Goal: Navigation & Orientation: Find specific page/section

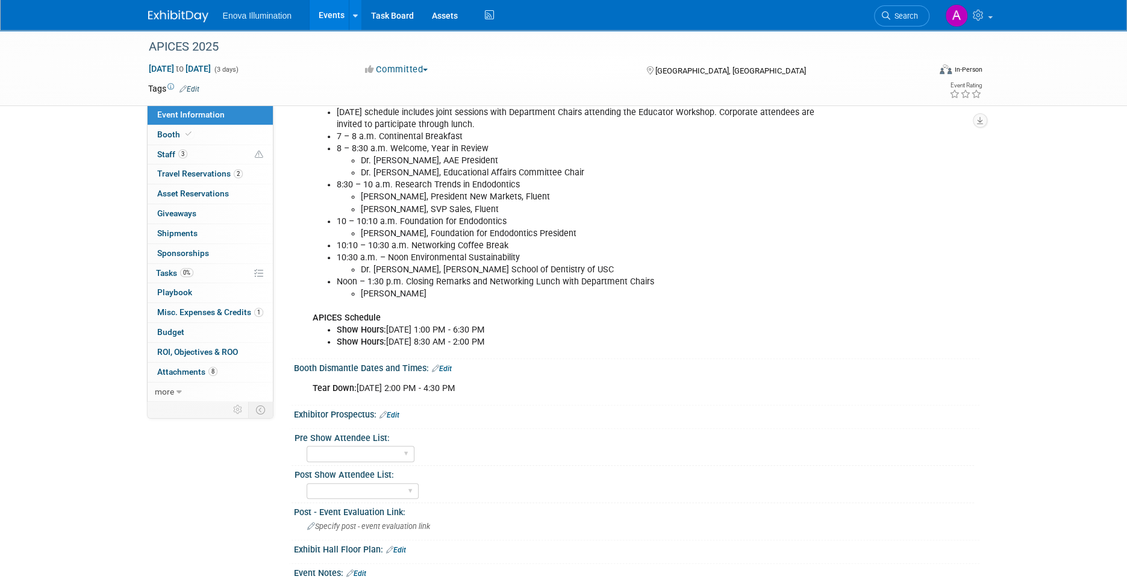
scroll to position [542, 0]
click at [191, 139] on span "Booth" at bounding box center [175, 135] width 37 height 10
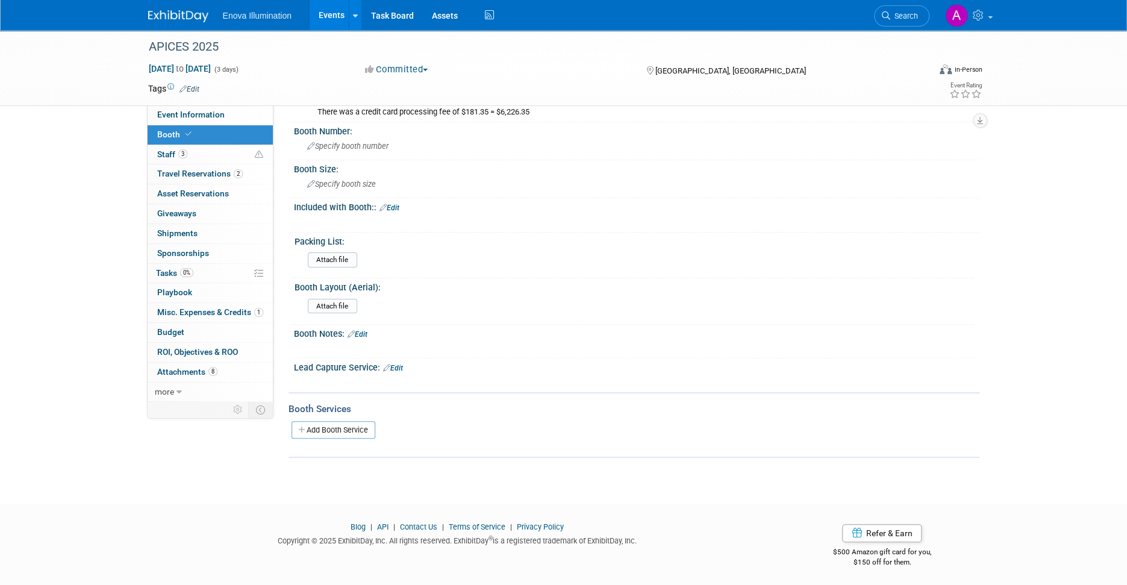
scroll to position [0, 0]
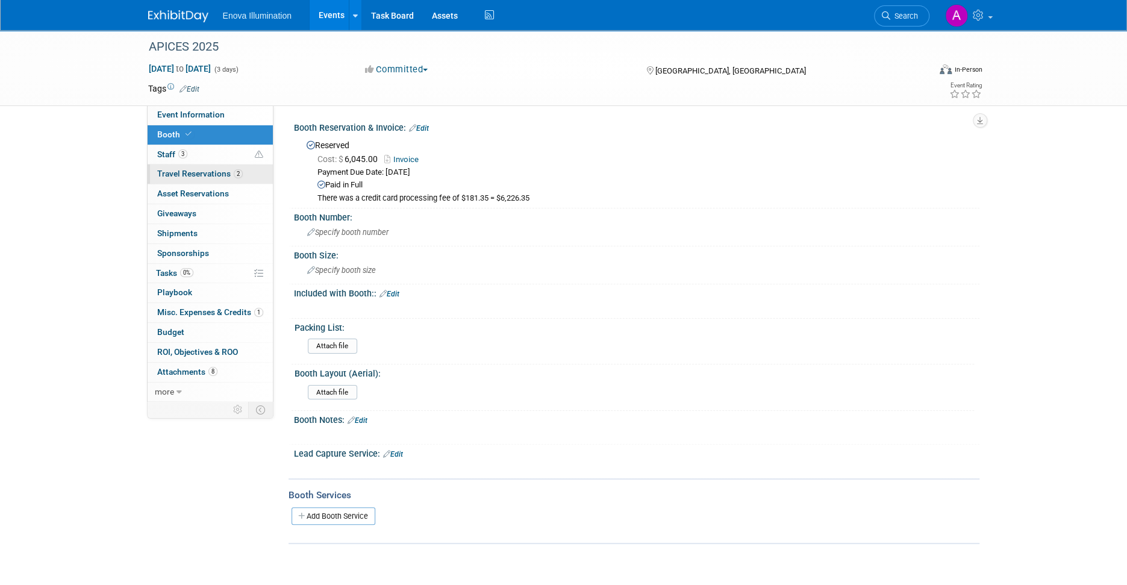
click at [186, 172] on span "Travel Reservations 2" at bounding box center [200, 174] width 86 height 10
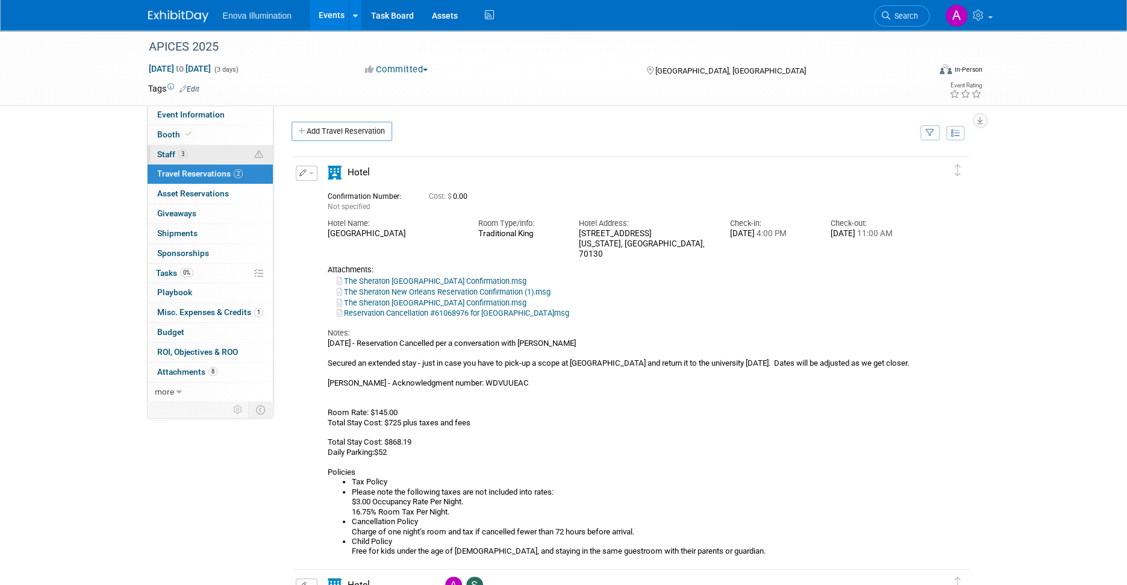
click at [204, 160] on link "3 Staff 3" at bounding box center [210, 154] width 125 height 19
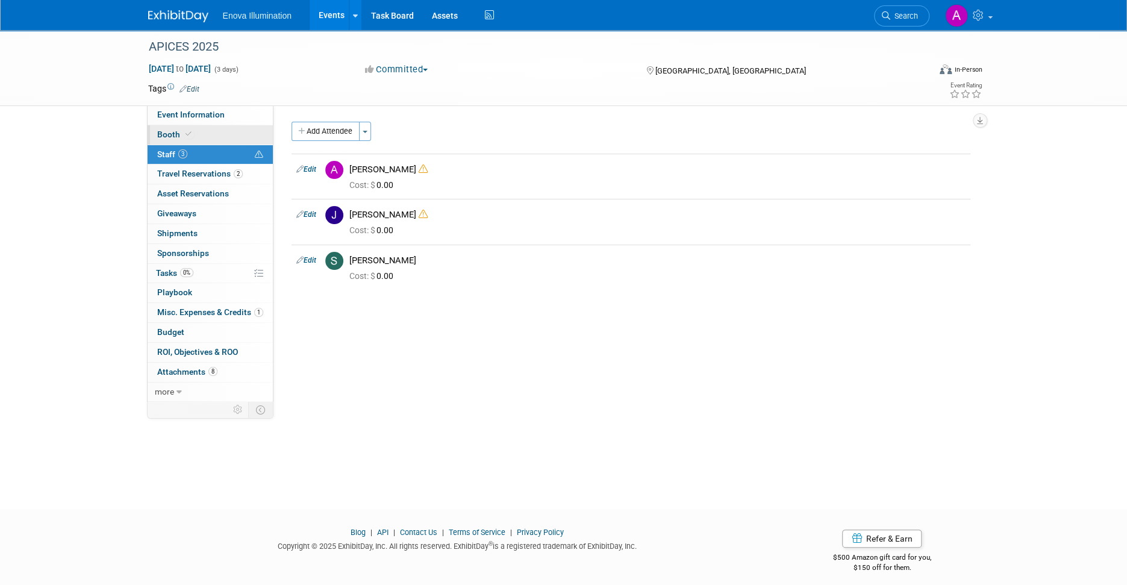
click at [208, 138] on link "Booth" at bounding box center [210, 134] width 125 height 19
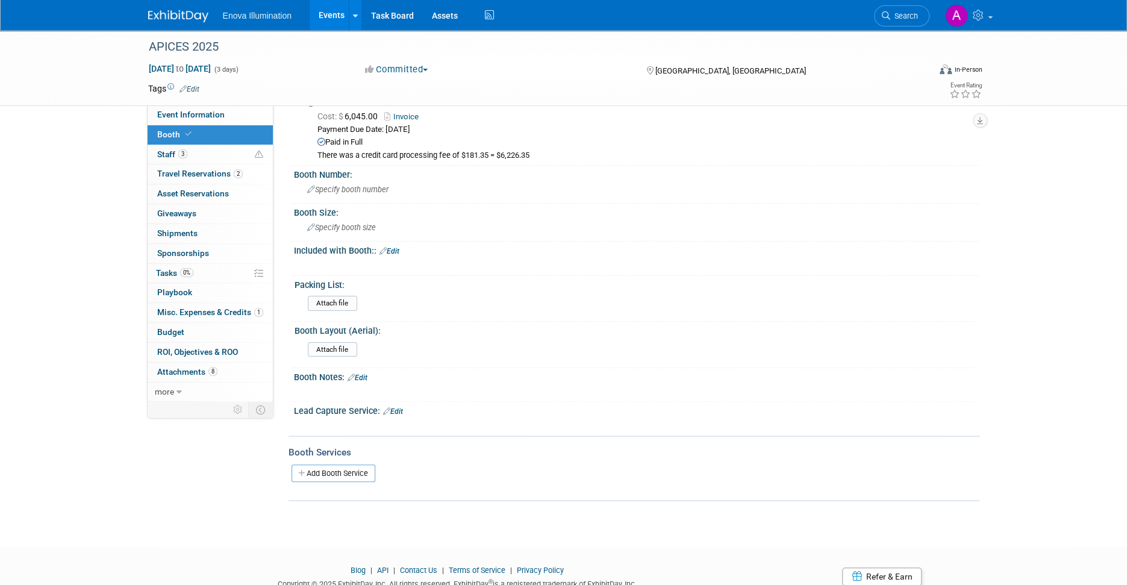
scroll to position [86, 0]
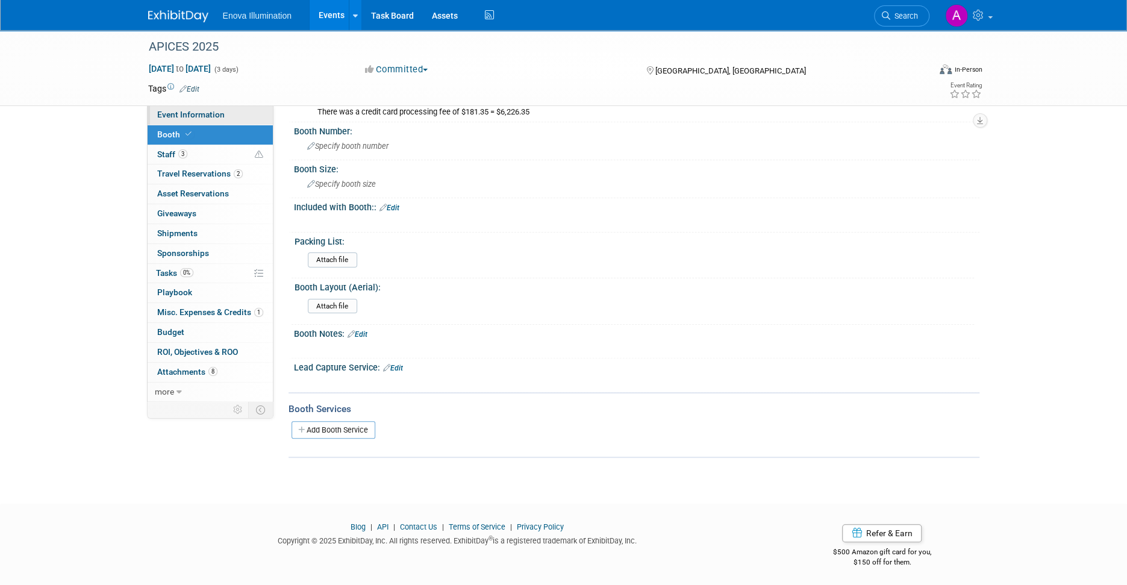
click at [201, 110] on span "Event Information" at bounding box center [190, 115] width 67 height 10
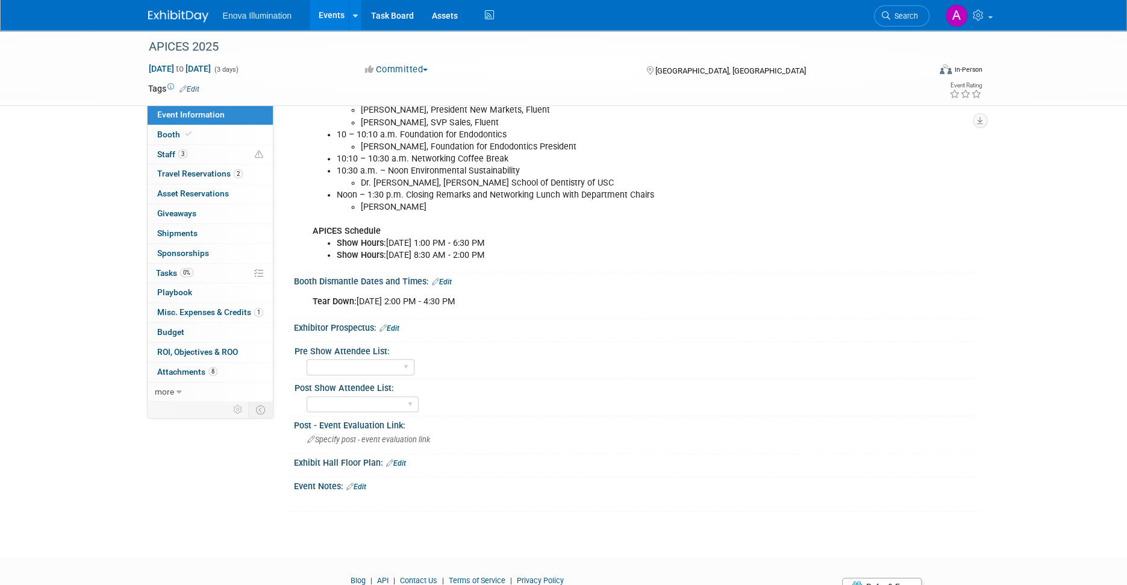
scroll to position [681, 0]
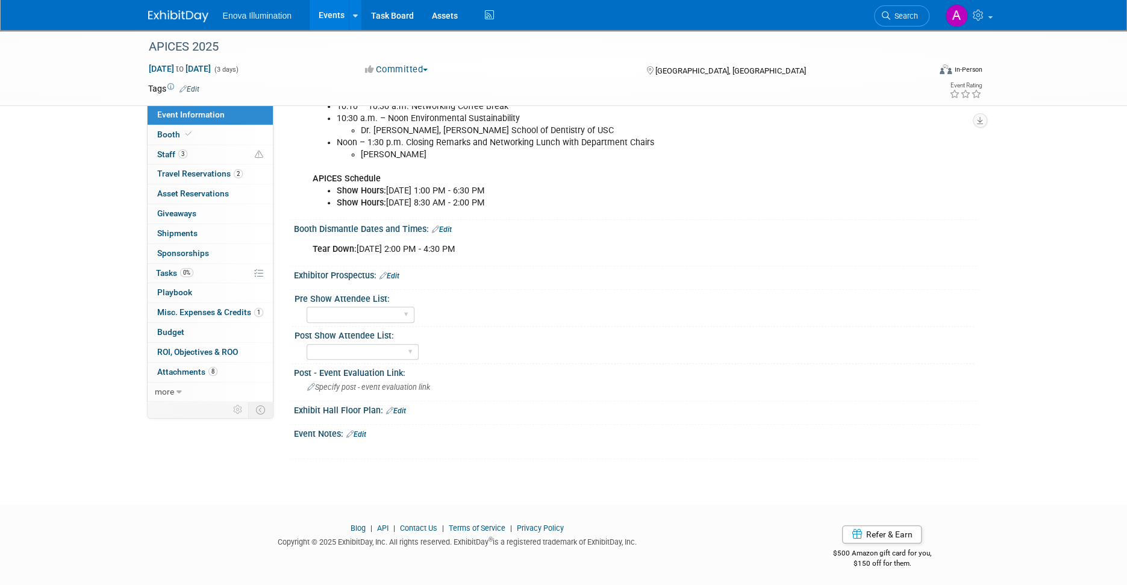
click at [163, 15] on img at bounding box center [178, 16] width 60 height 12
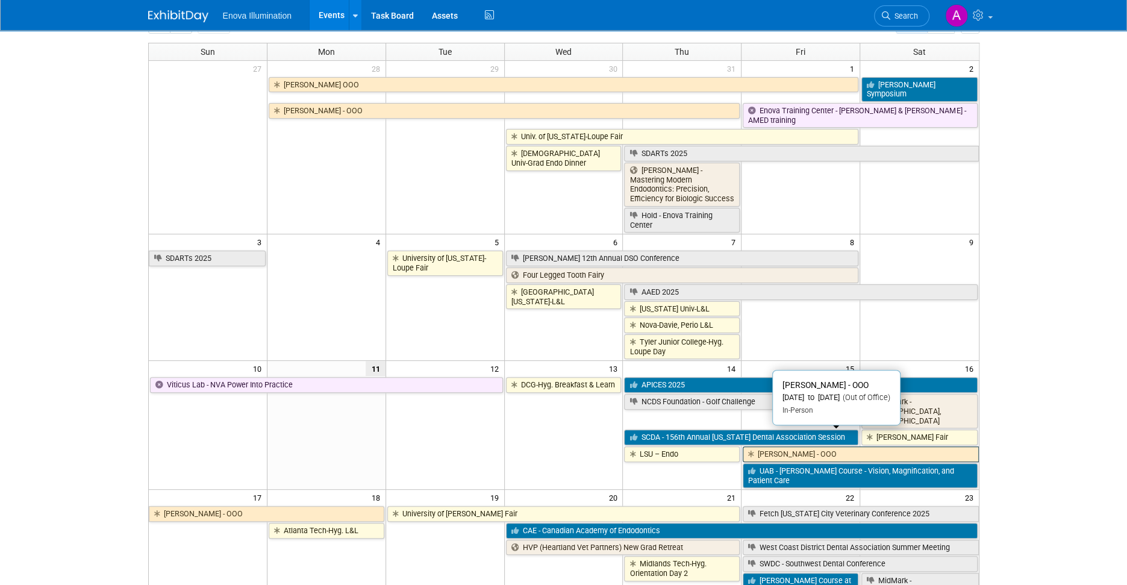
scroll to position [181, 0]
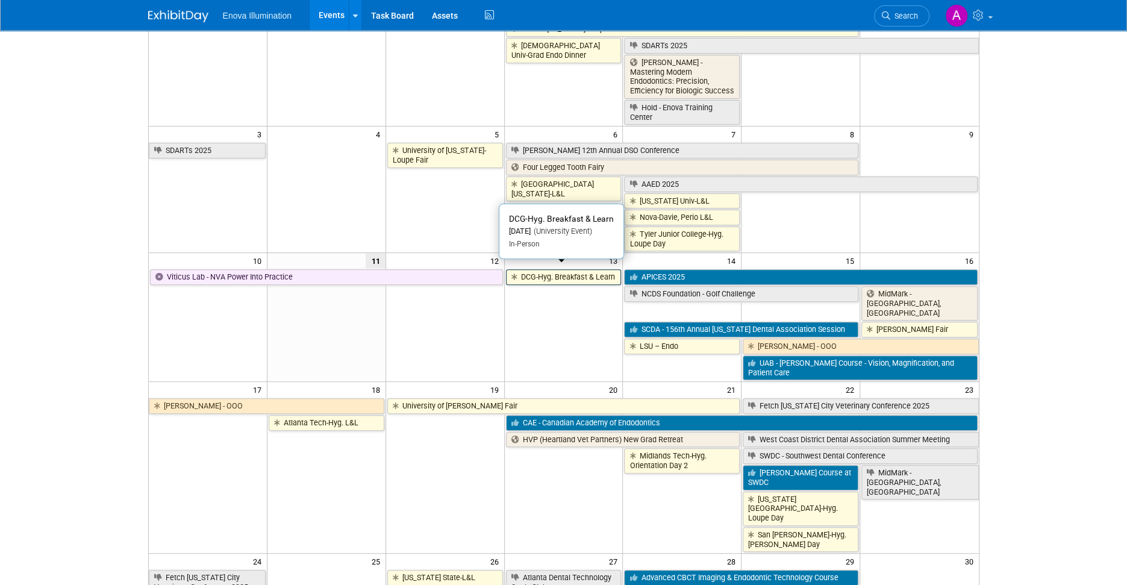
click at [549, 270] on link "DCG-Hyg. Breakfast & Learn" at bounding box center [564, 277] width 116 height 16
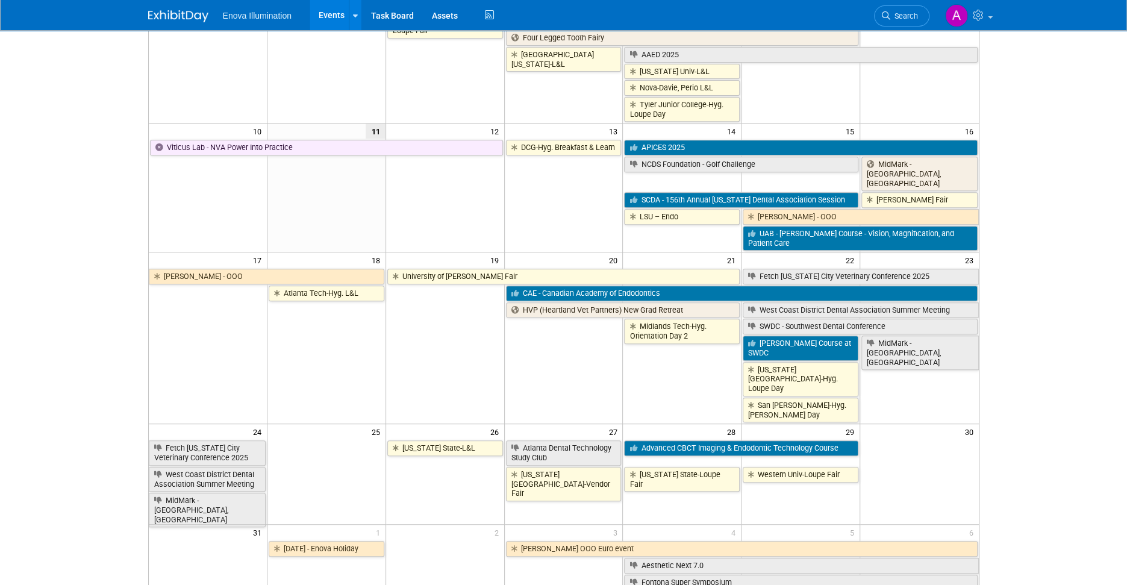
scroll to position [301, 0]
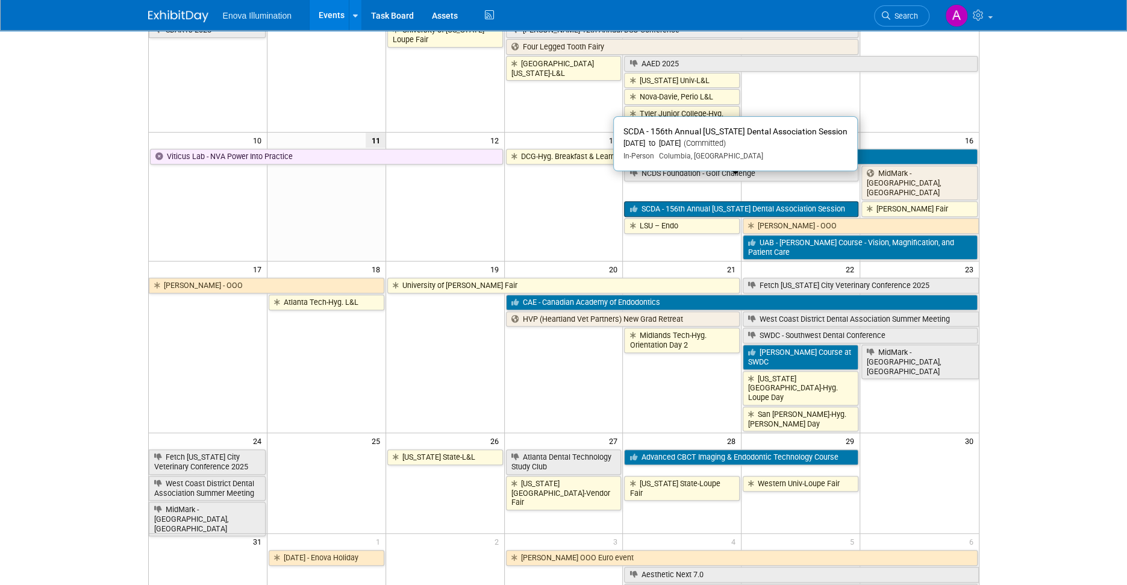
click at [687, 201] on link "SCDA - 156th Annual South Carolina Dental Association Session" at bounding box center [741, 209] width 234 height 16
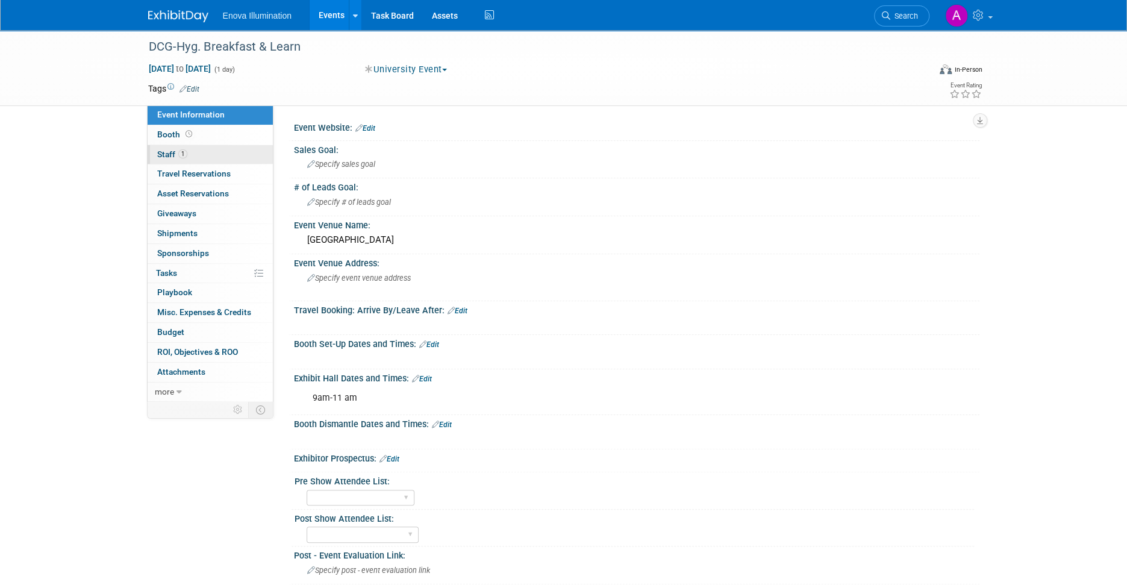
click at [204, 154] on link "1 Staff 1" at bounding box center [210, 154] width 125 height 19
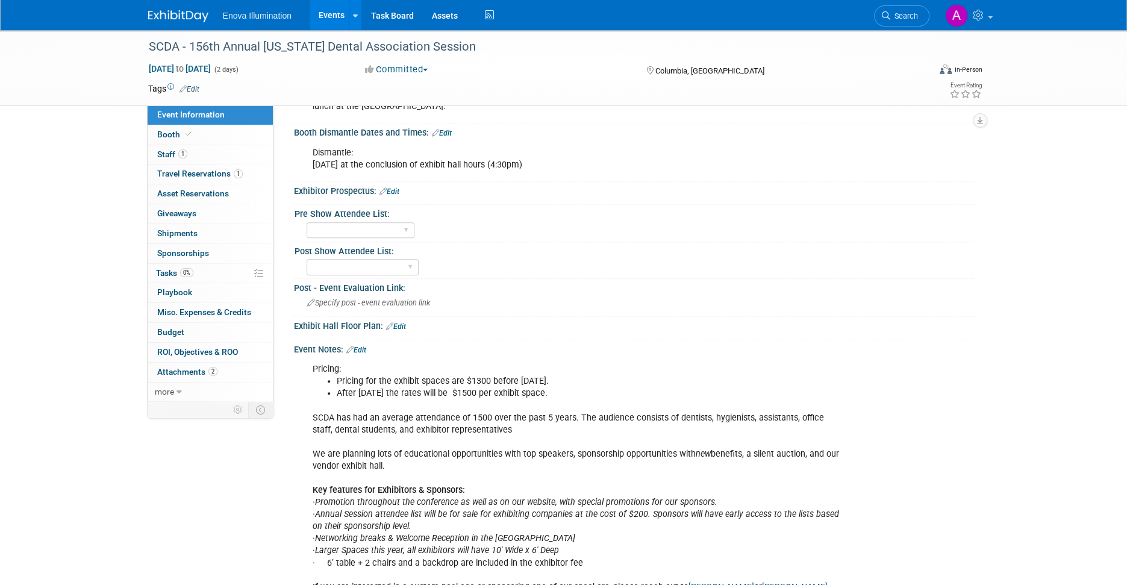
scroll to position [663, 0]
